Goal: Information Seeking & Learning: Learn about a topic

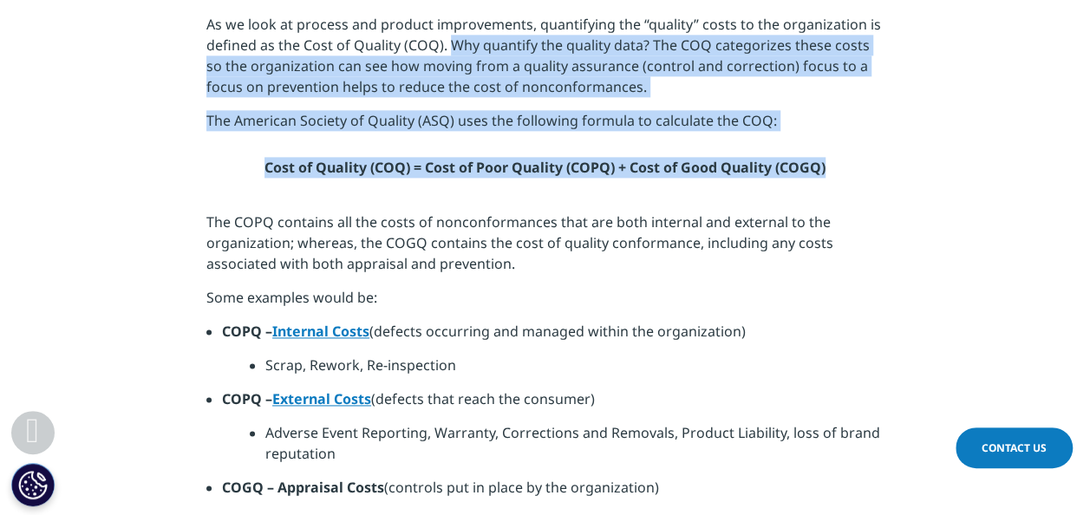
scroll to position [1066, 0]
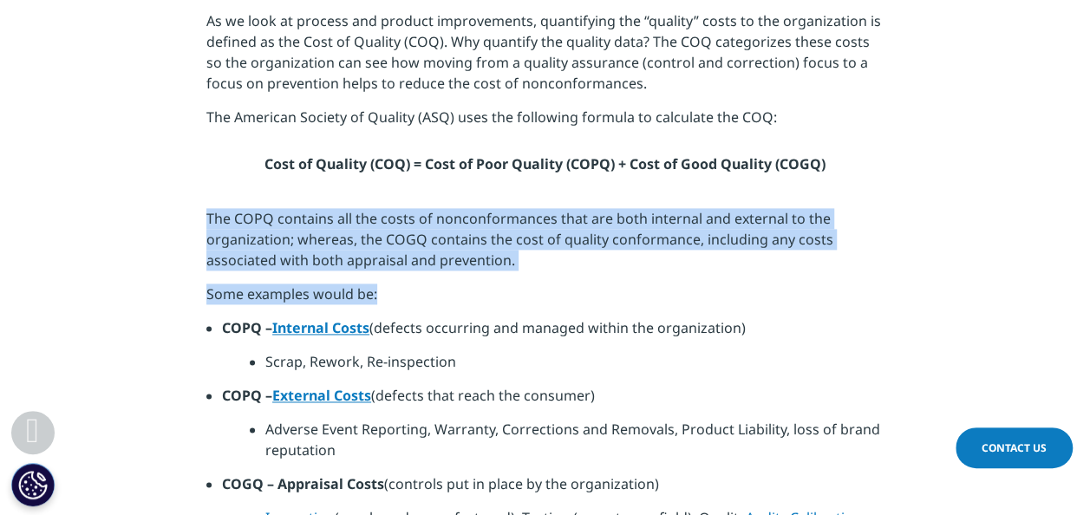
drag, startPoint x: 208, startPoint y: 216, endPoint x: 394, endPoint y: 293, distance: 201.7
click at [394, 293] on p "Some examples would be:" at bounding box center [544, 300] width 677 height 34
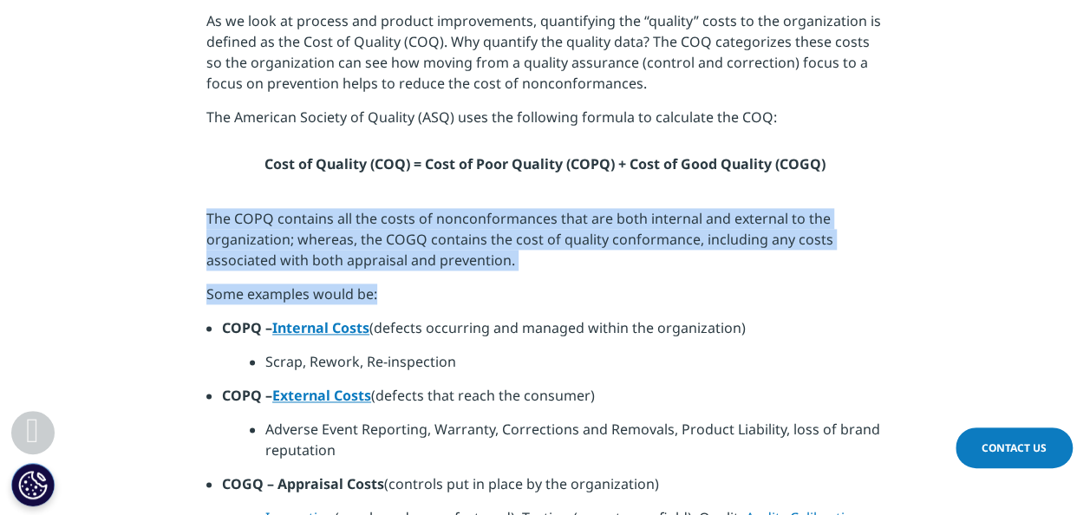
click at [394, 293] on p "Some examples would be:" at bounding box center [544, 300] width 677 height 34
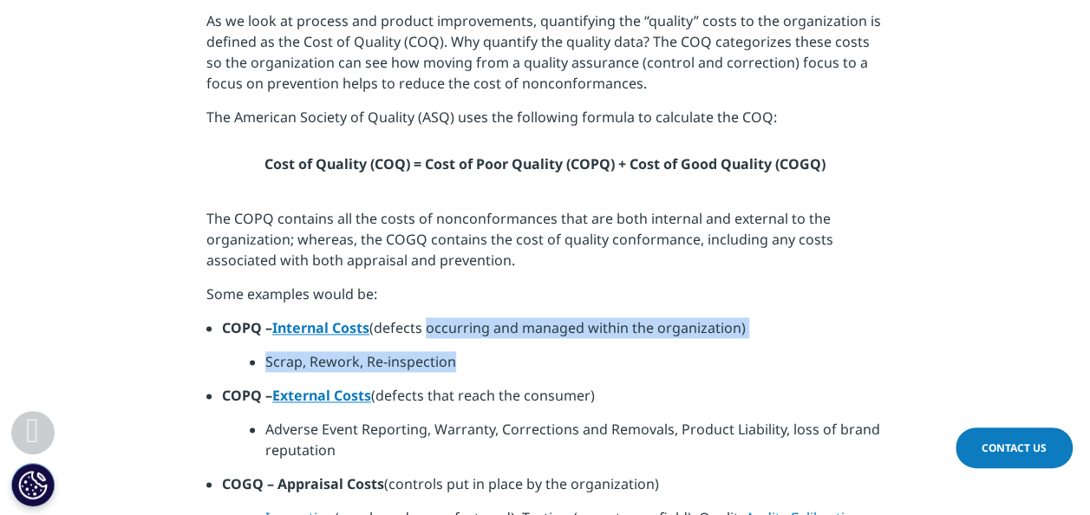
drag, startPoint x: 427, startPoint y: 328, endPoint x: 468, endPoint y: 359, distance: 51.3
click at [468, 359] on ul "COPQ – Internal Costs (defects occurring and managed within the organization) S…" at bounding box center [544, 351] width 677 height 68
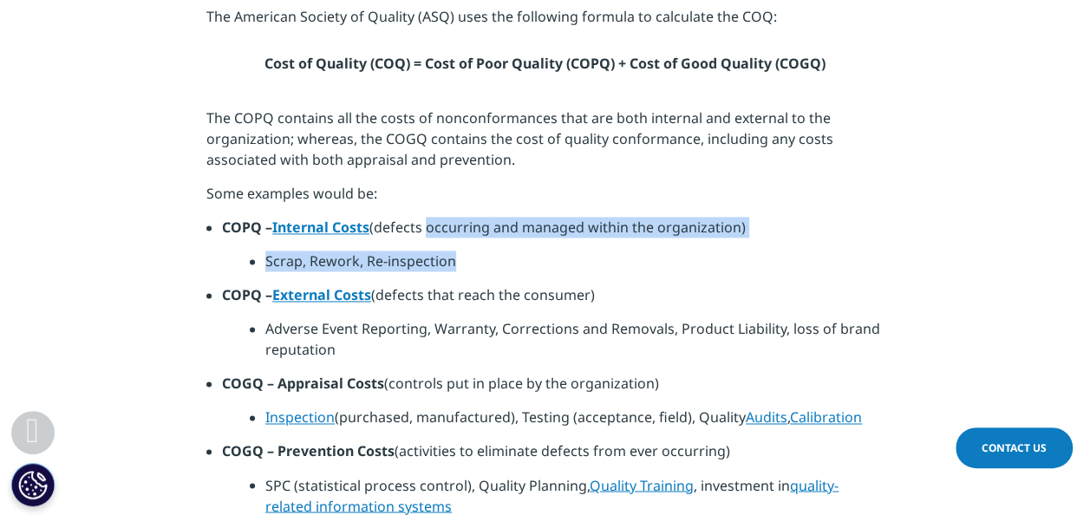
scroll to position [1267, 0]
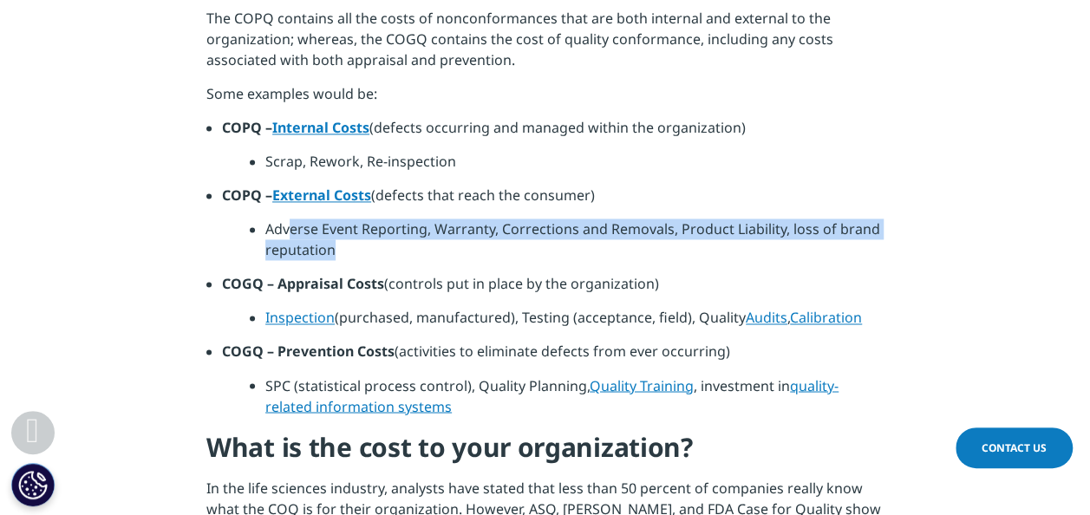
drag, startPoint x: 292, startPoint y: 229, endPoint x: 335, endPoint y: 244, distance: 45.0
click at [335, 244] on li "Adverse Event Reporting, Warranty, Corrections and Removals, Product Liability,…" at bounding box center [574, 245] width 618 height 55
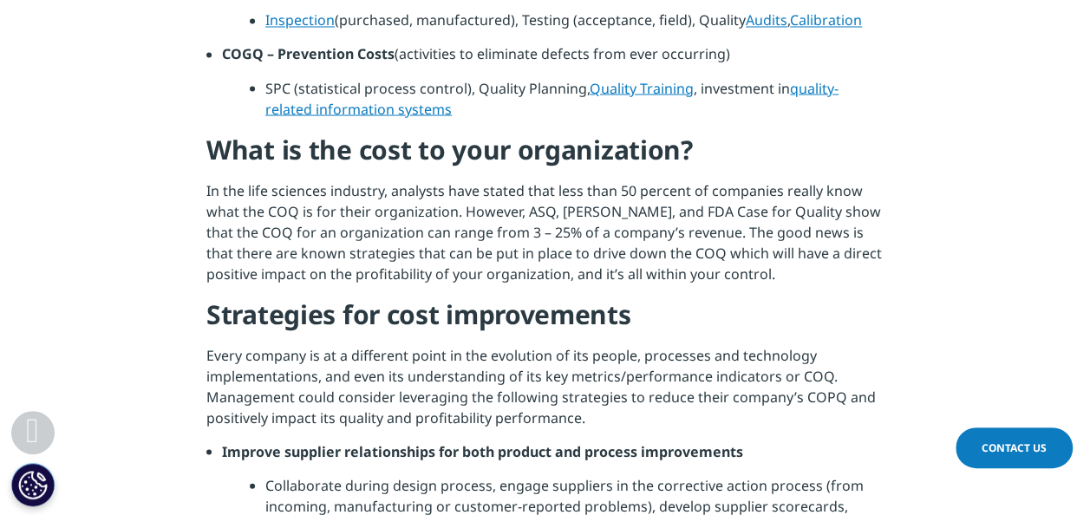
scroll to position [1564, 0]
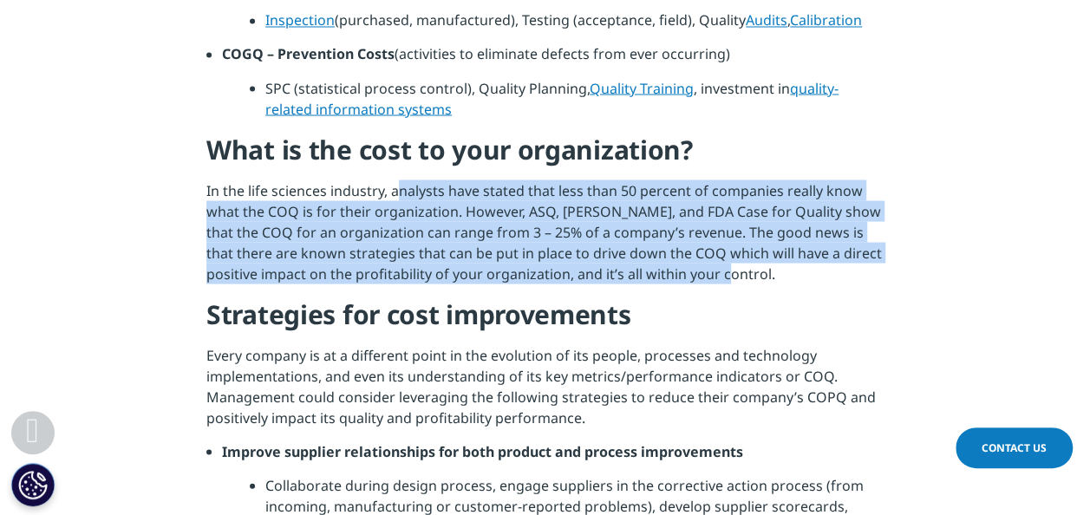
drag, startPoint x: 399, startPoint y: 192, endPoint x: 754, endPoint y: 289, distance: 368.3
click at [754, 289] on p "In the life sciences industry, analysts have stated that less than 50 percent o…" at bounding box center [544, 237] width 677 height 117
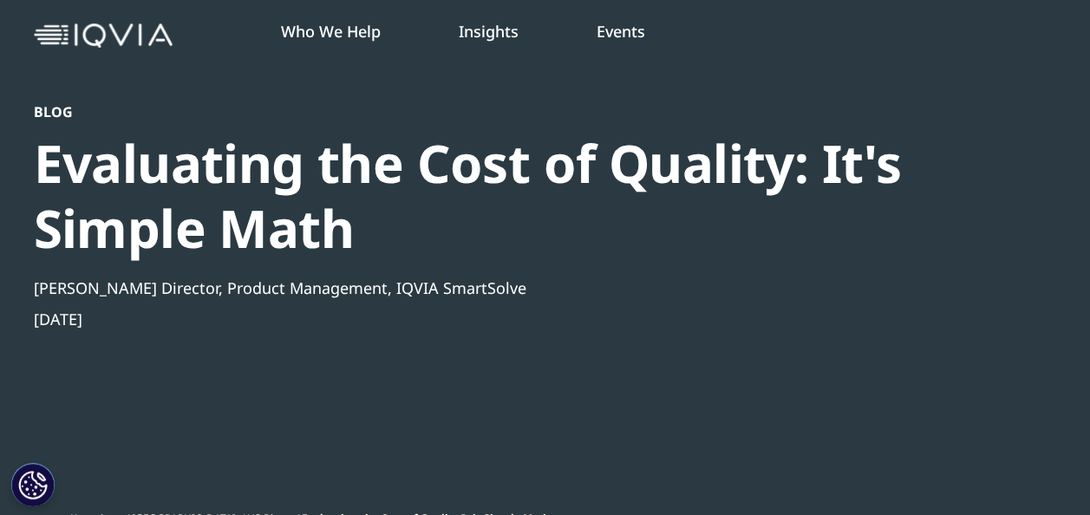
scroll to position [0, 0]
